Goal: Navigation & Orientation: Understand site structure

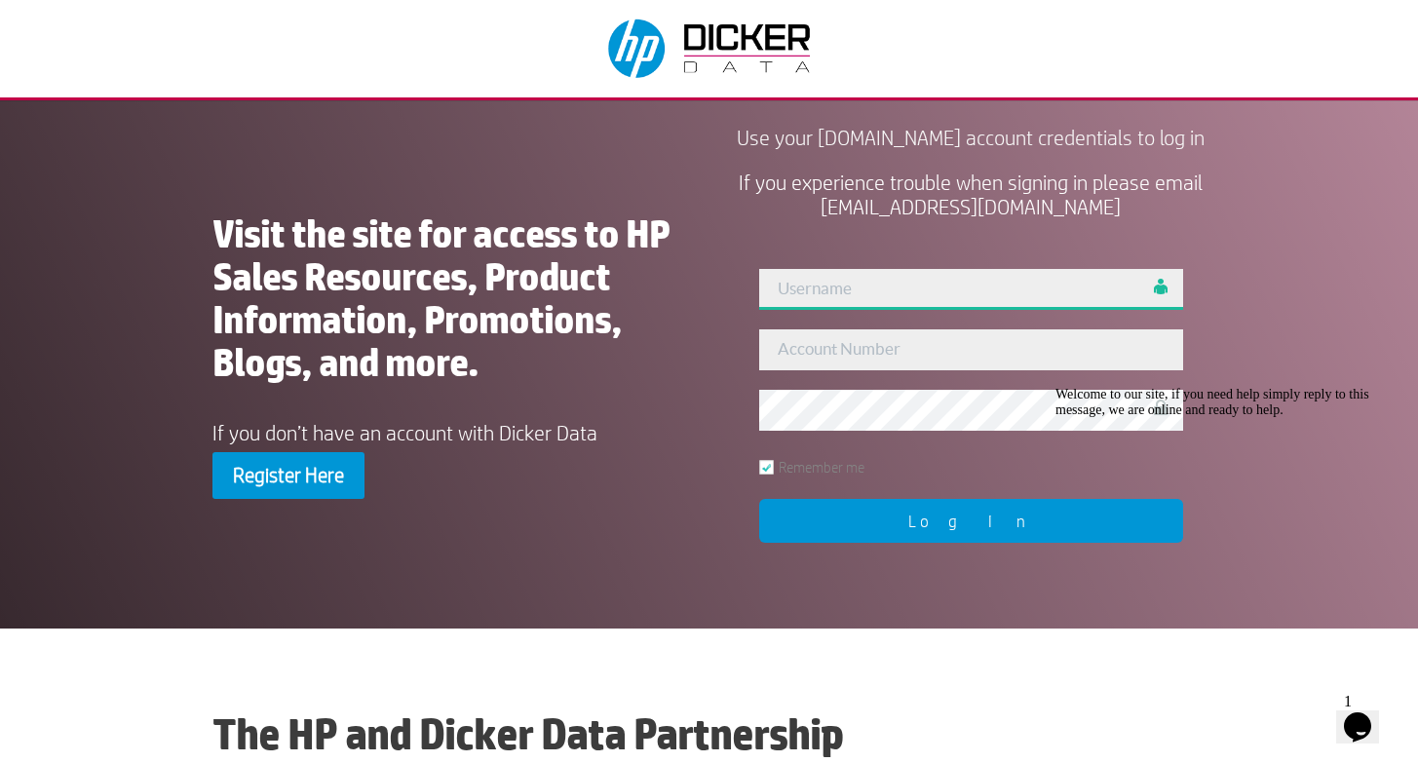
type input "[PERSON_NAME]"
click at [980, 543] on input "Log In" at bounding box center [971, 521] width 424 height 44
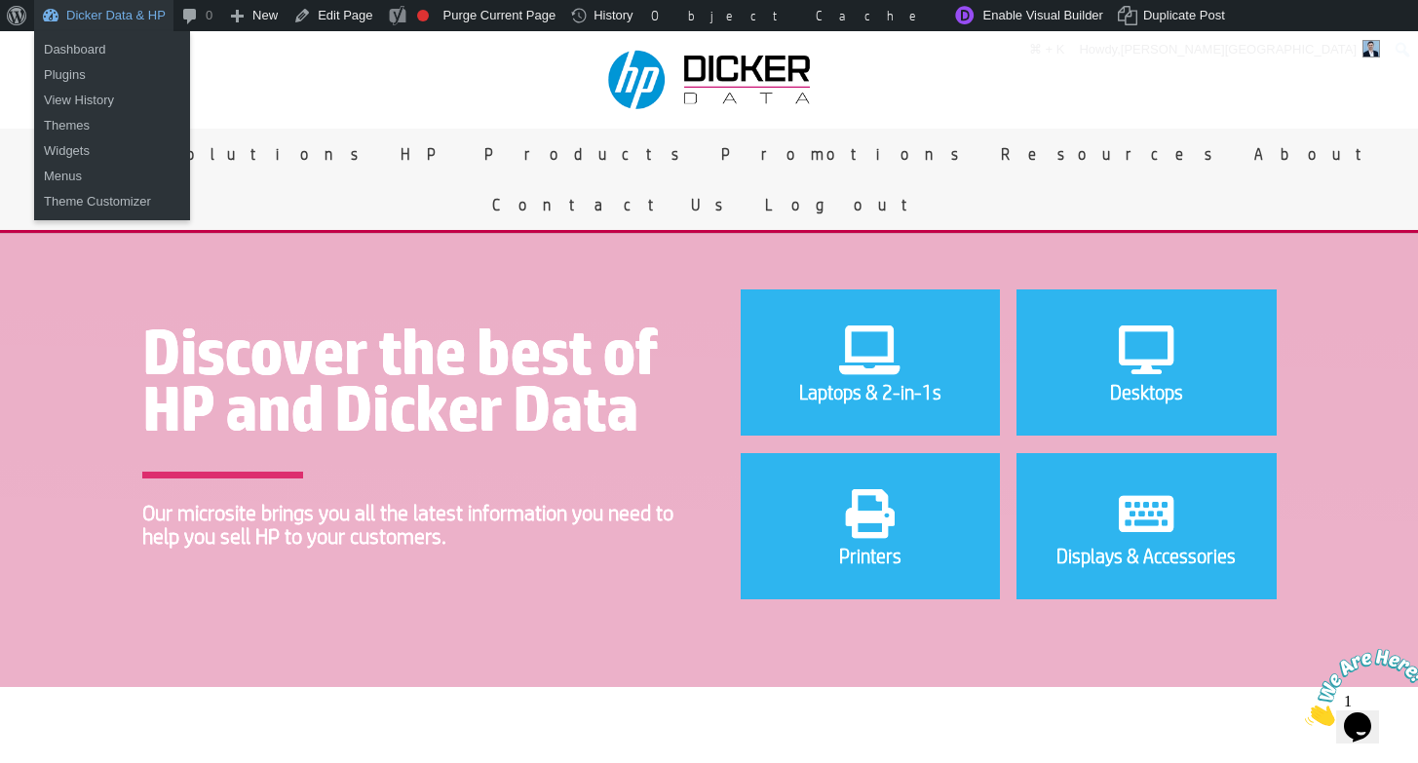
click at [104, 22] on link "Dicker Data & HP" at bounding box center [103, 15] width 139 height 31
click at [83, 49] on link "Dashboard" at bounding box center [112, 49] width 156 height 25
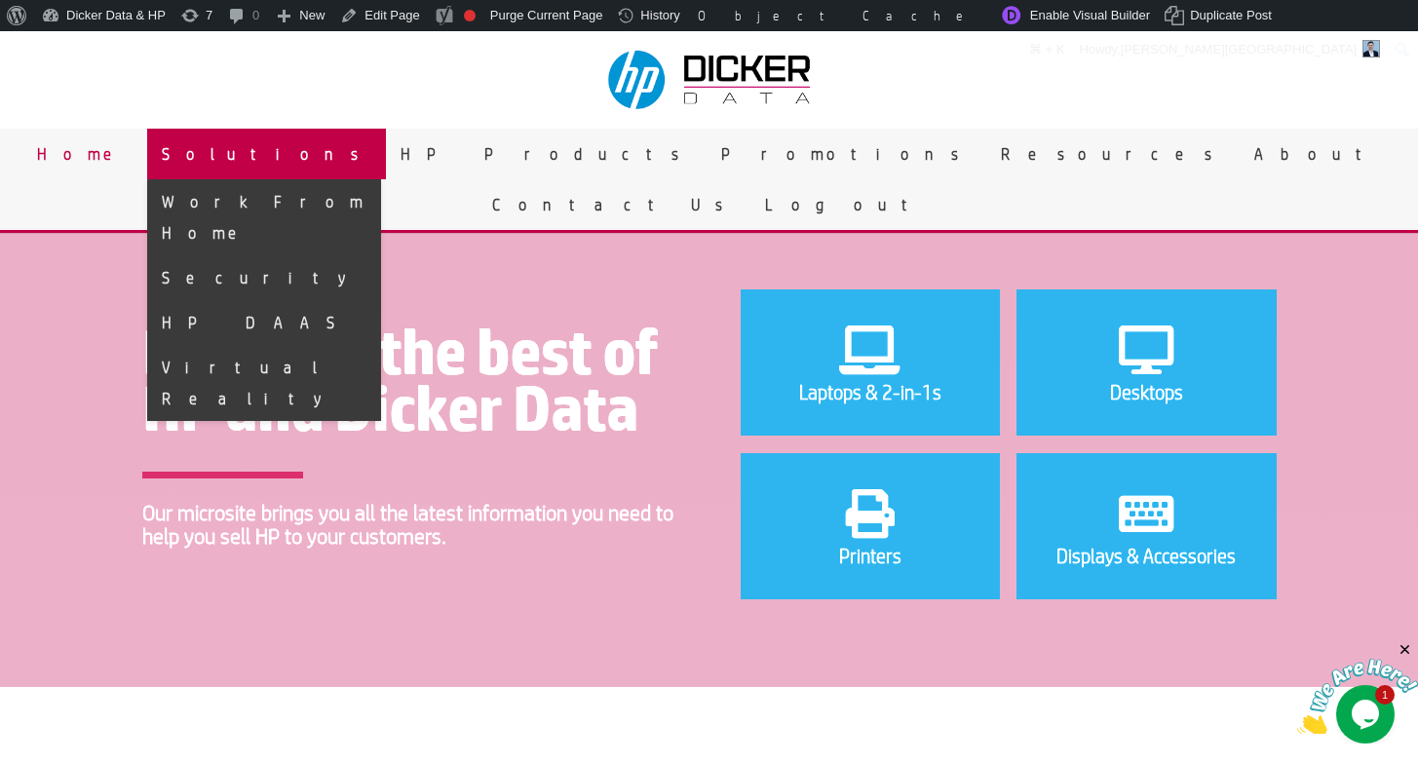
click at [386, 165] on link "Solutions" at bounding box center [266, 154] width 239 height 51
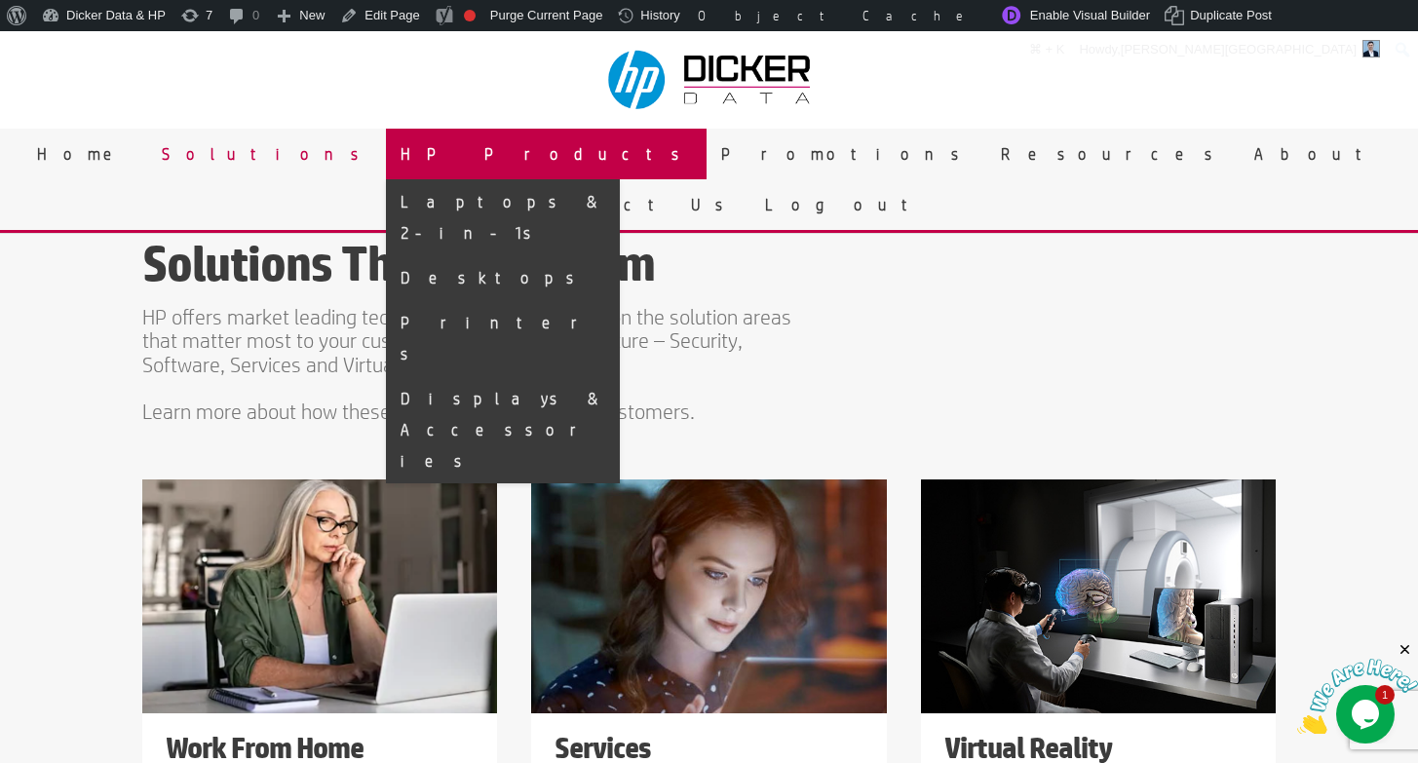
click at [570, 163] on link "HP Products" at bounding box center [546, 154] width 321 height 51
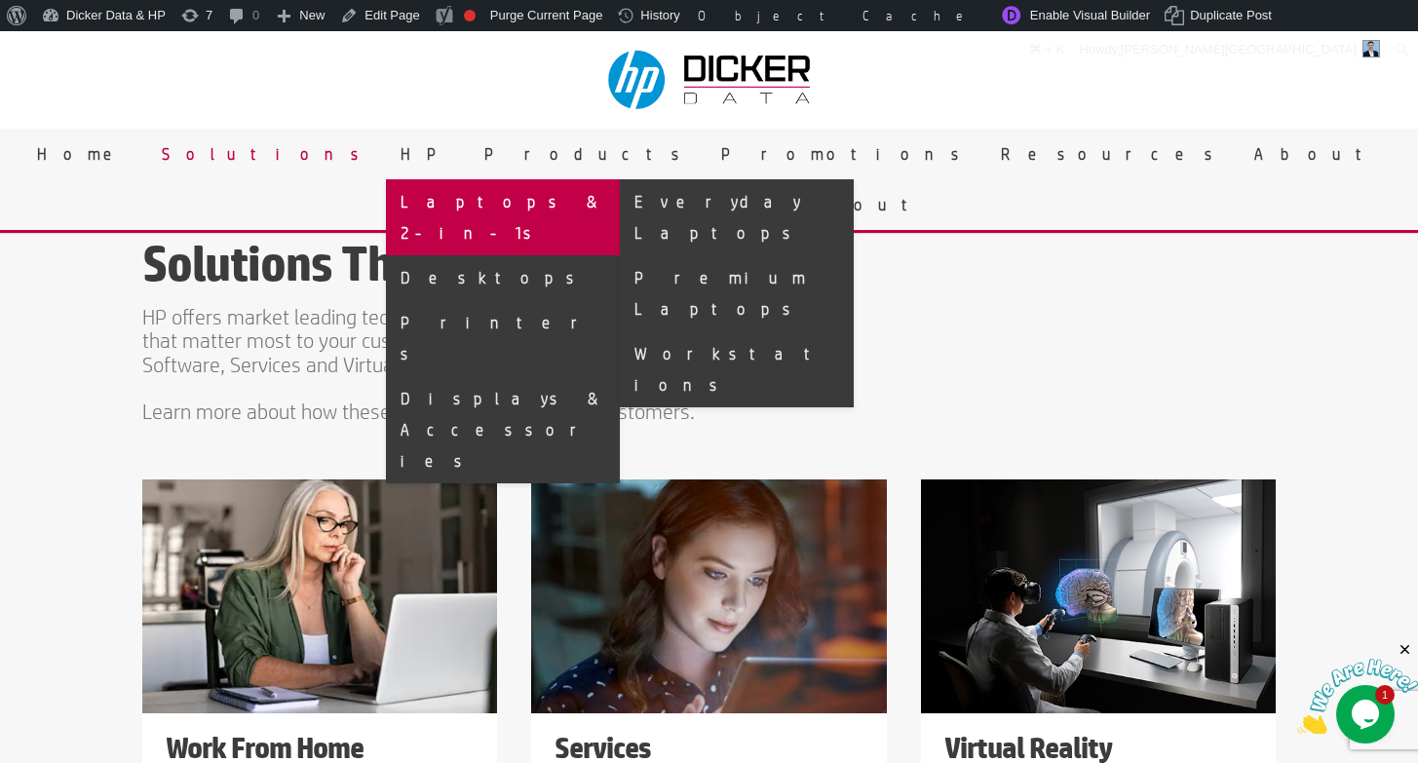
click at [580, 211] on link "Laptops & 2-in-1s" at bounding box center [503, 217] width 234 height 76
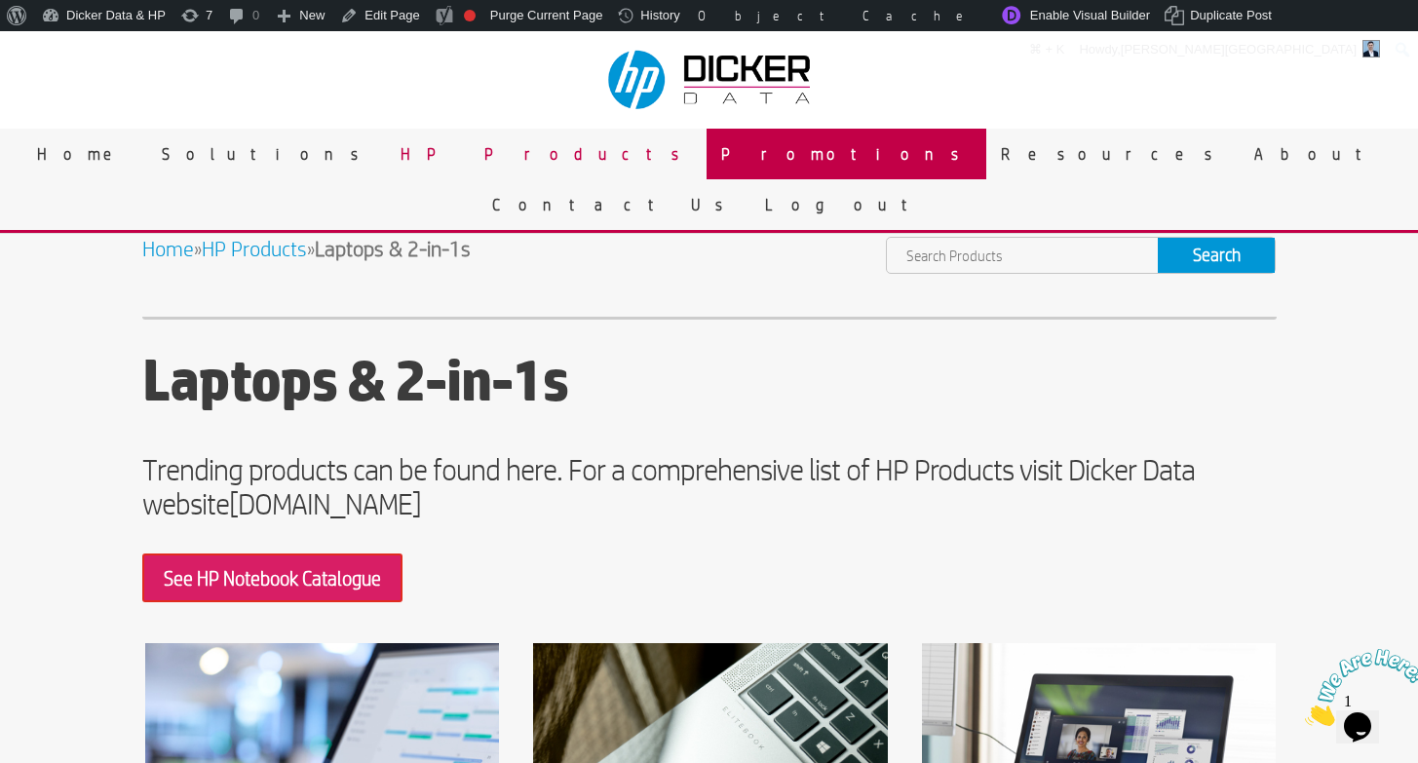
click at [706, 165] on link "Promotions" at bounding box center [846, 154] width 280 height 51
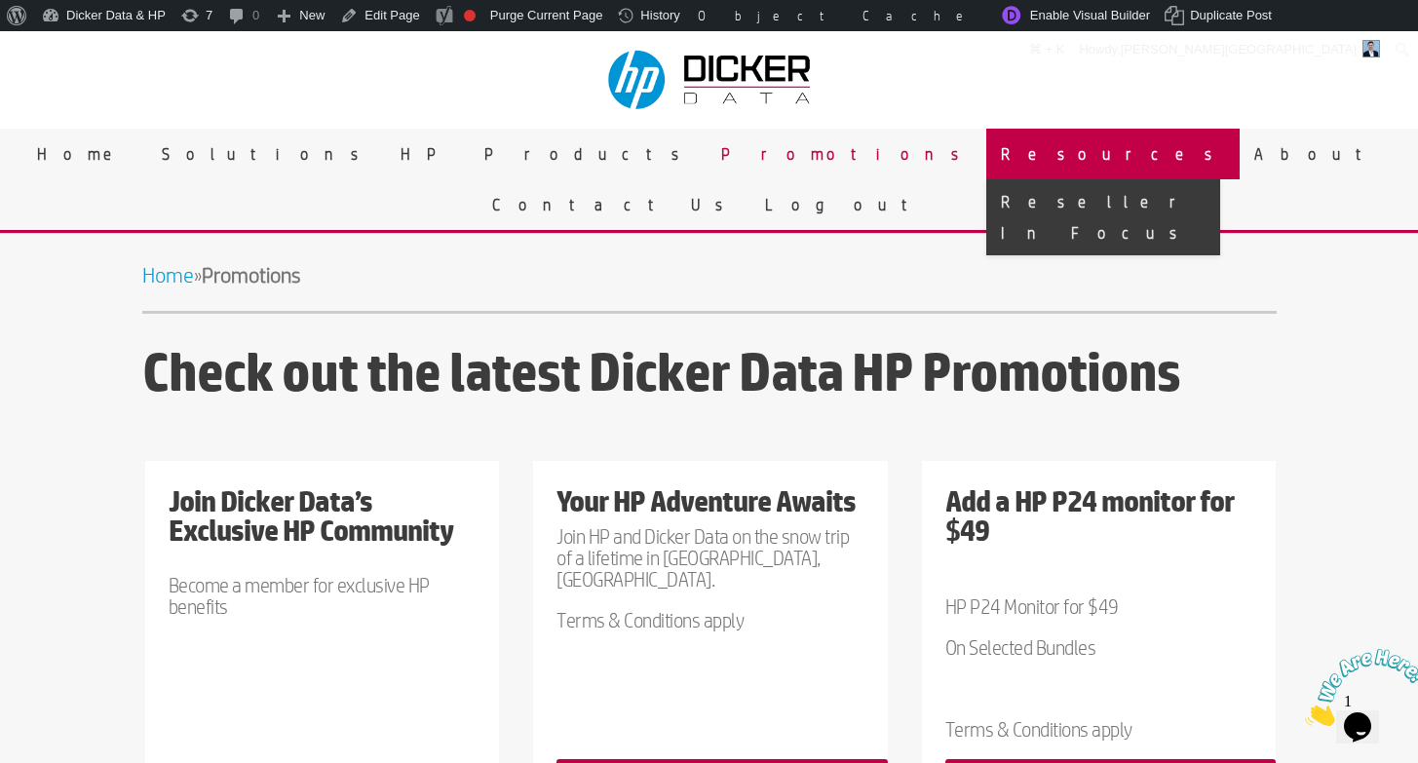
click at [986, 164] on link "Resources" at bounding box center [1112, 154] width 253 height 51
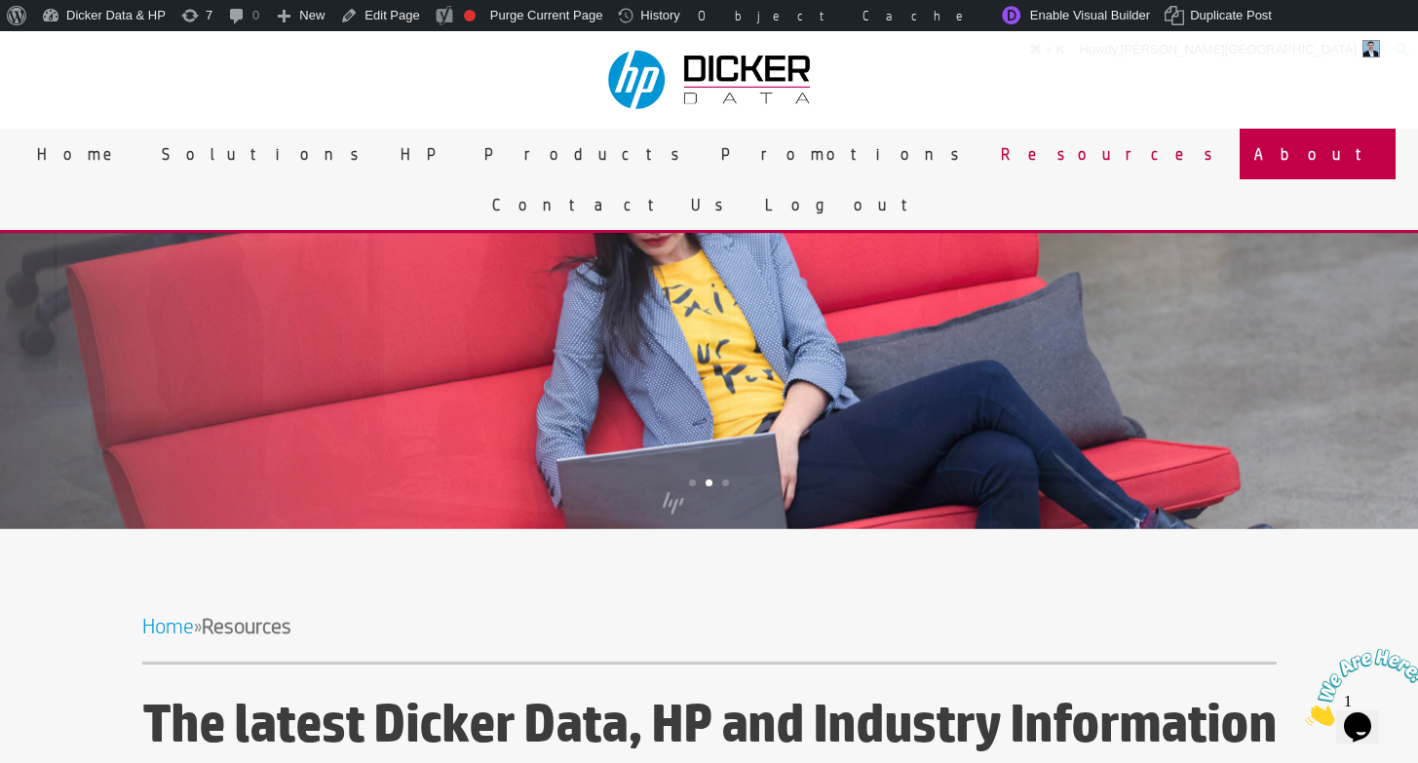
click at [1239, 161] on link "About" at bounding box center [1317, 154] width 156 height 51
